Goal: Communication & Community: Ask a question

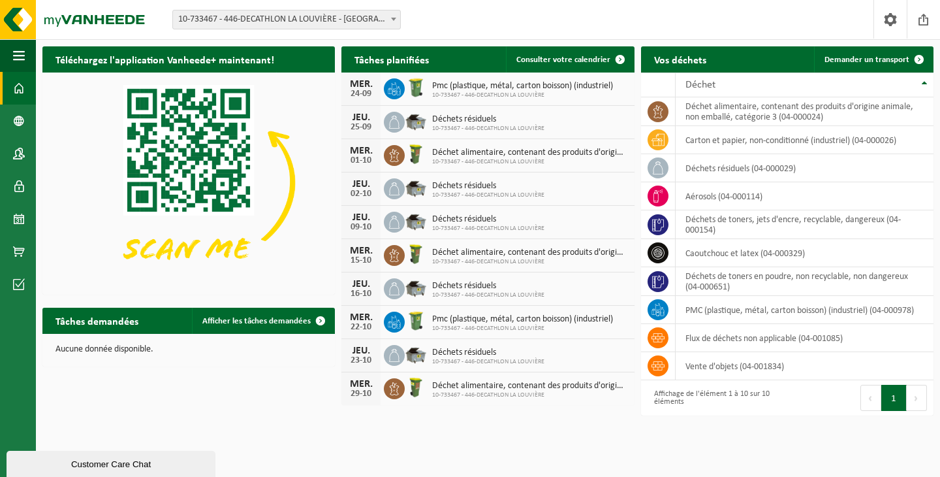
click at [116, 459] on div "Customer Care Chat" at bounding box center [110, 464] width 189 height 10
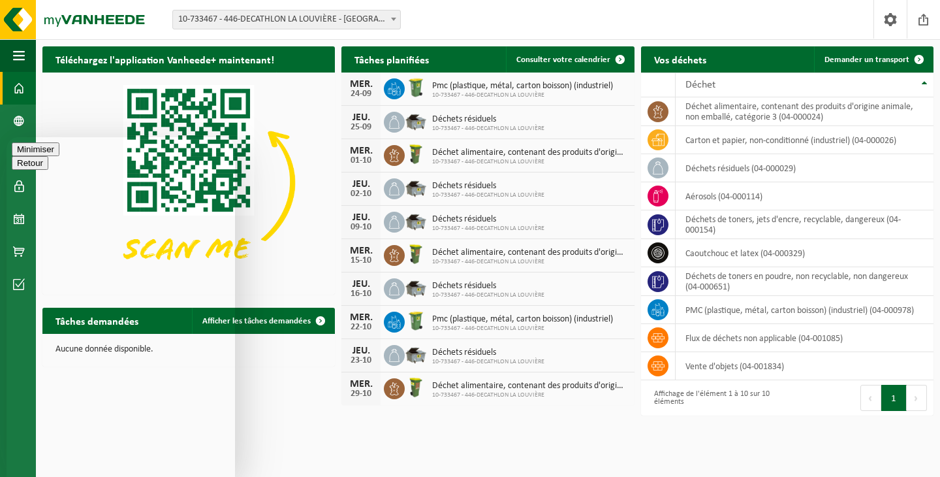
type textarea "Bonjour"
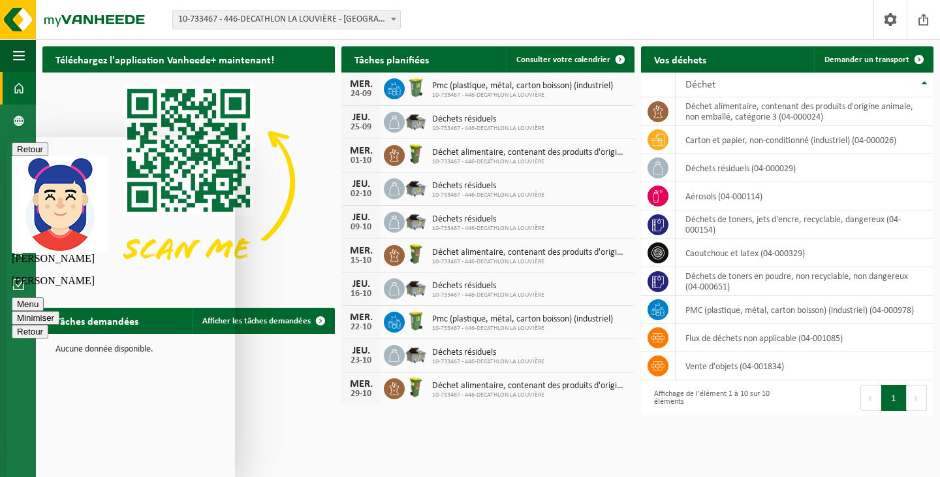
type textarea "J'ai commandé récemment des sacs pour trier cerclage et frigolite"
type textarea "je me demandais comment [PERSON_NAME] les récoltait"
type textarea "Je sais que des fois il est possible de les mettre dans le compacteur"
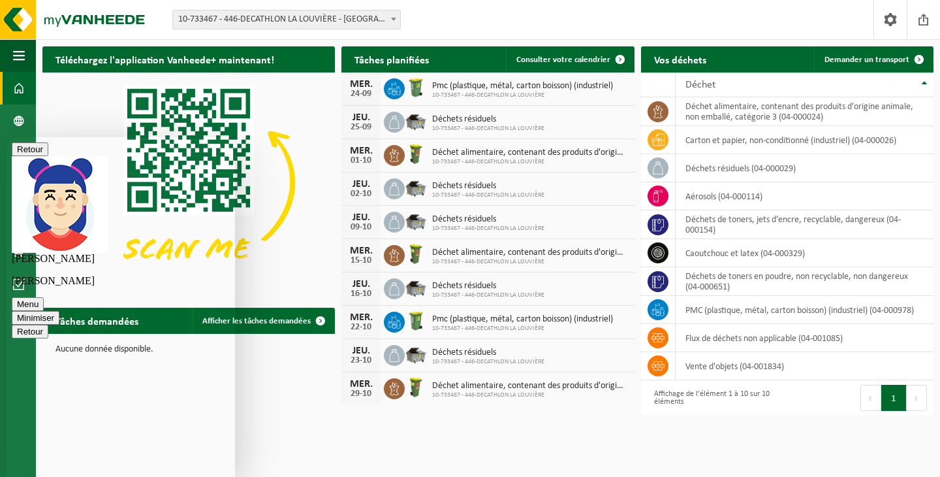
scroll to position [218, 0]
type textarea "Vous n'avez pas une adresse mail s'il vous plait ?"
